Goal: Information Seeking & Learning: Learn about a topic

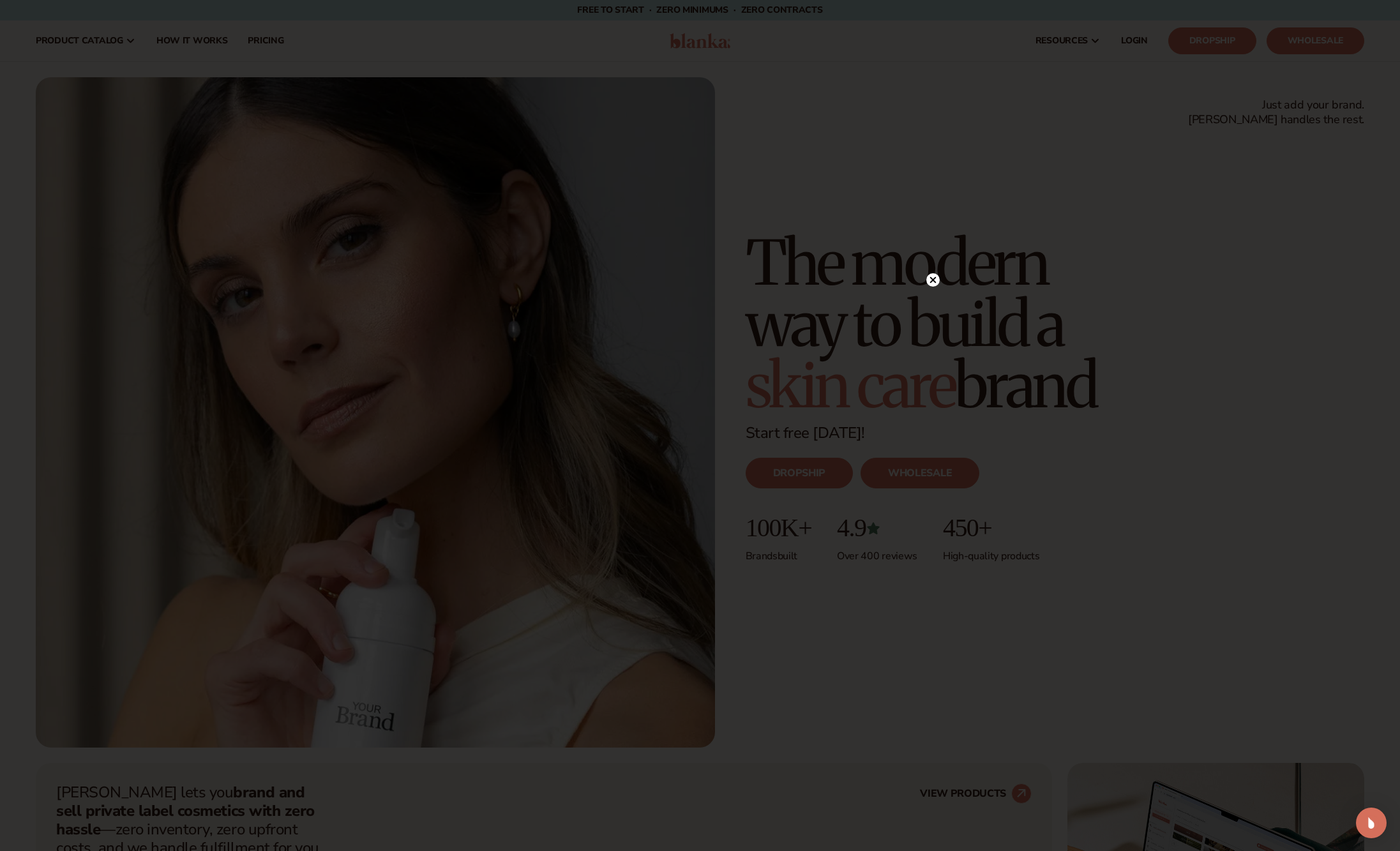
click at [932, 278] on icon at bounding box center [932, 280] width 6 height 6
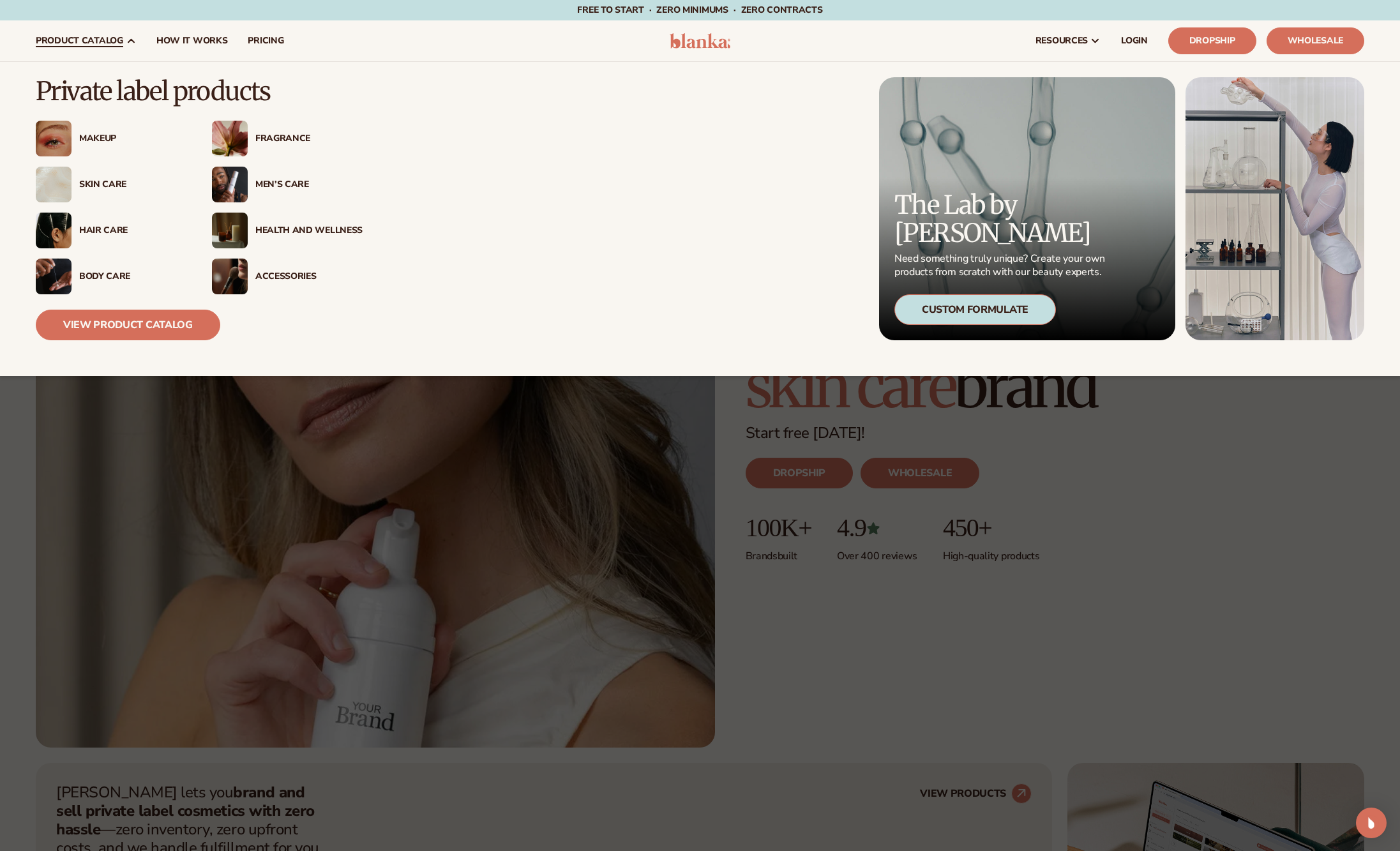
click at [105, 41] on span "product catalog" at bounding box center [79, 41] width 87 height 10
click at [115, 323] on link "View Product Catalog" at bounding box center [128, 325] width 184 height 30
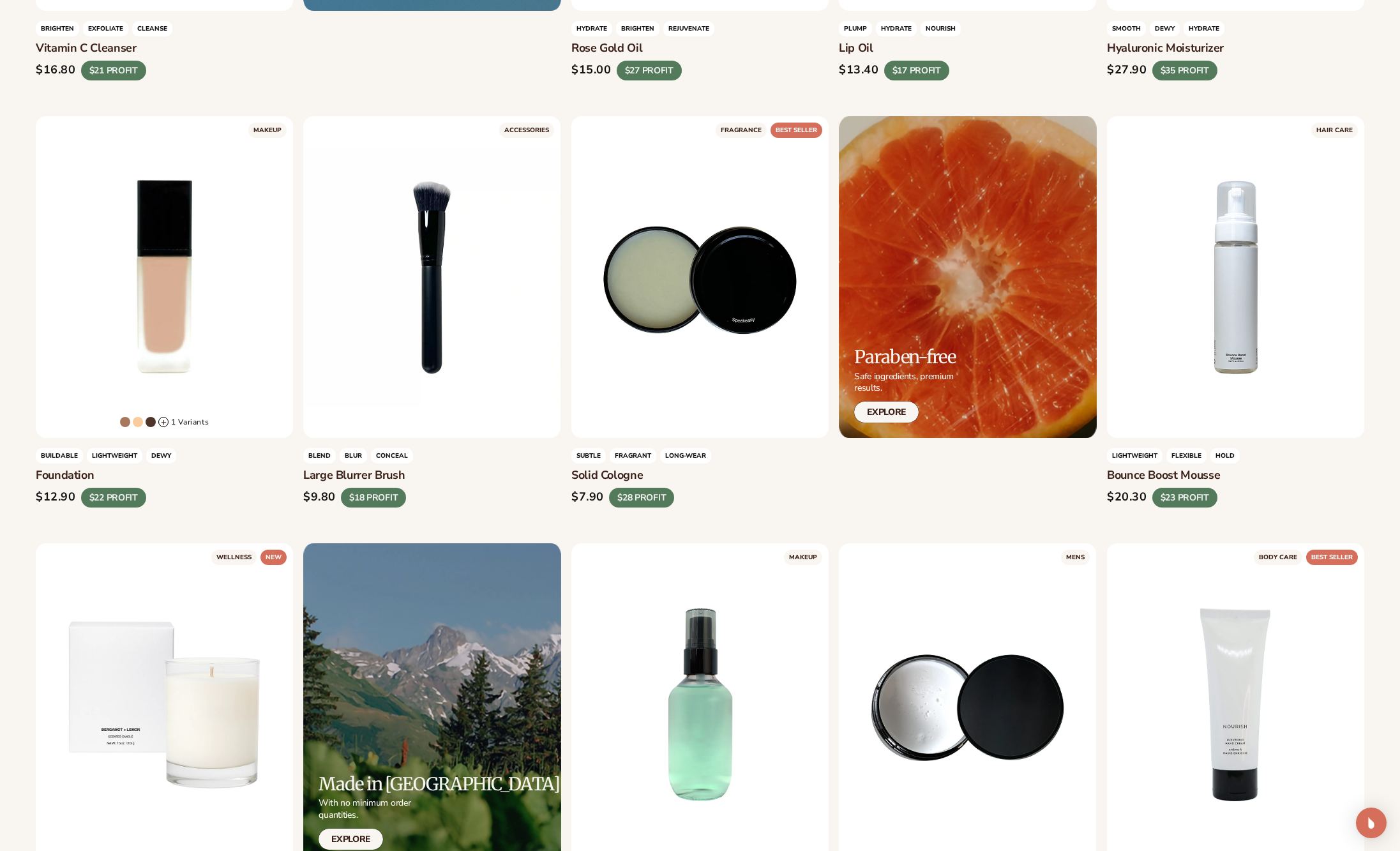
scroll to position [1258, 0]
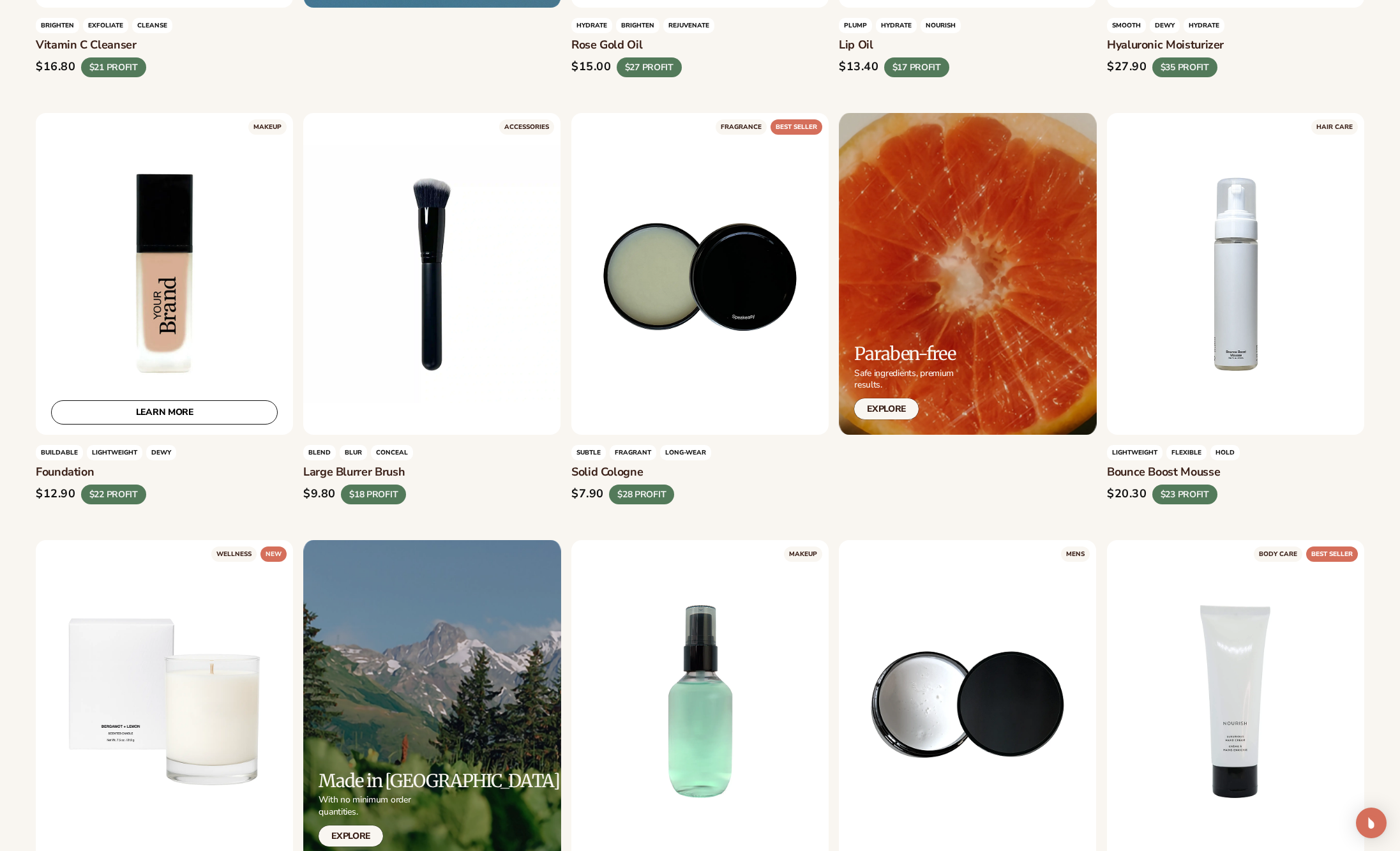
click at [97, 398] on div "LEARN MORE" at bounding box center [165, 274] width 258 height 322
click at [100, 413] on link "LEARN MORE" at bounding box center [164, 413] width 226 height 24
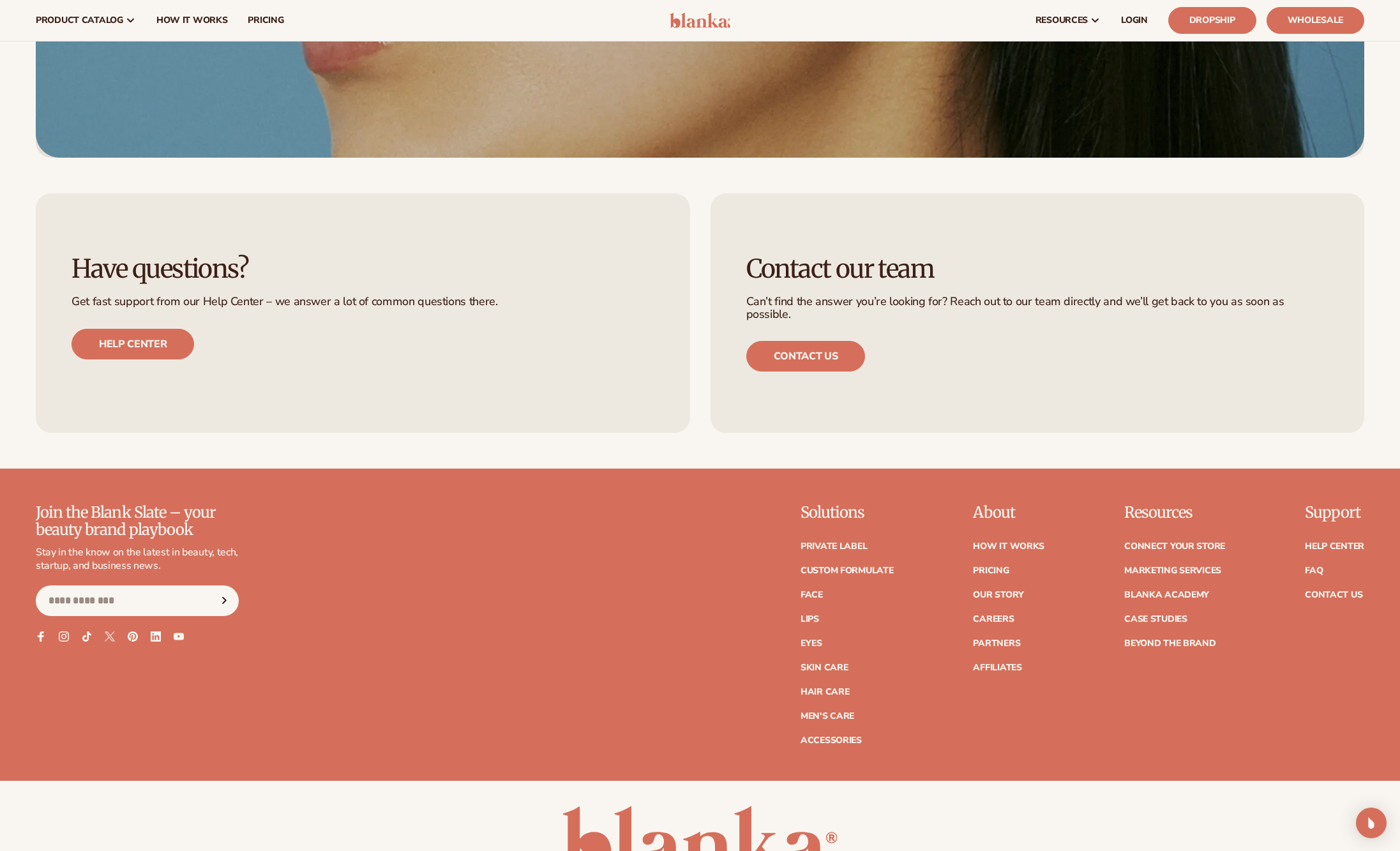
scroll to position [5153, 0]
